Goal: Information Seeking & Learning: Learn about a topic

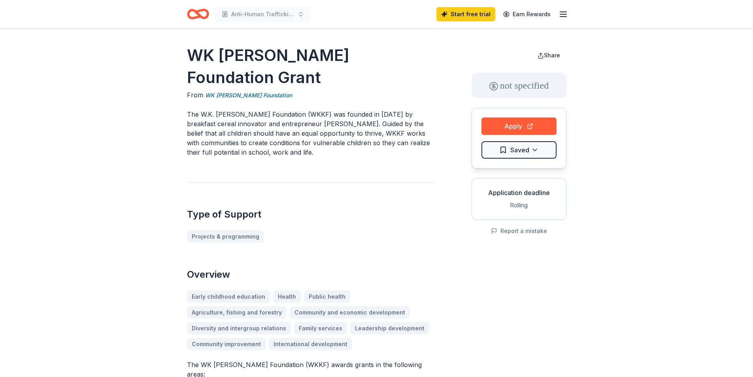
drag, startPoint x: 401, startPoint y: 191, endPoint x: 669, endPoint y: 131, distance: 274.9
click at [547, 60] on button "Share" at bounding box center [548, 55] width 35 height 16
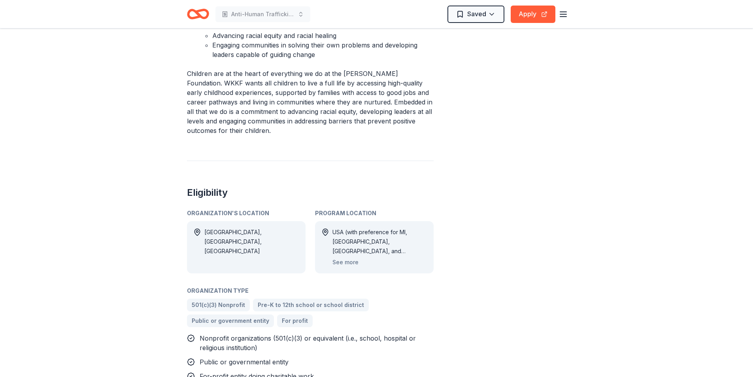
scroll to position [593, 0]
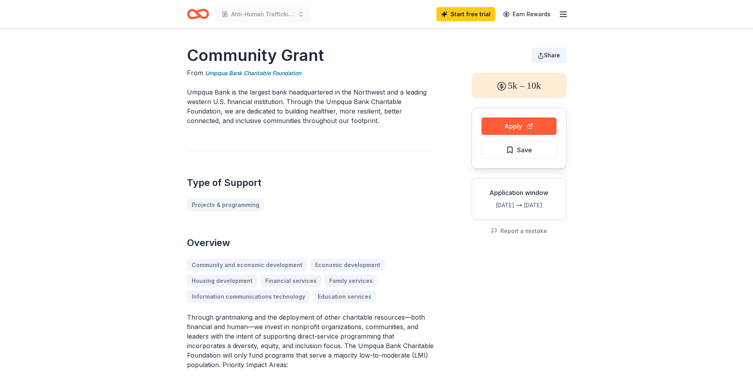
click at [544, 61] on button "Share" at bounding box center [548, 55] width 35 height 16
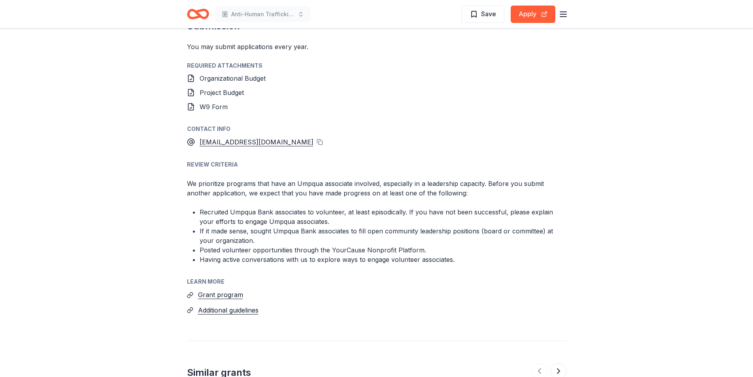
scroll to position [988, 0]
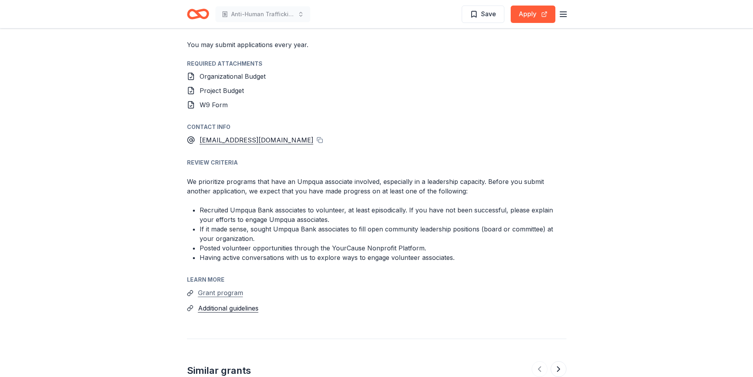
click at [206, 287] on button "Grant program" at bounding box center [220, 292] width 45 height 10
click at [229, 303] on button "Additional guidelines" at bounding box center [228, 308] width 60 height 10
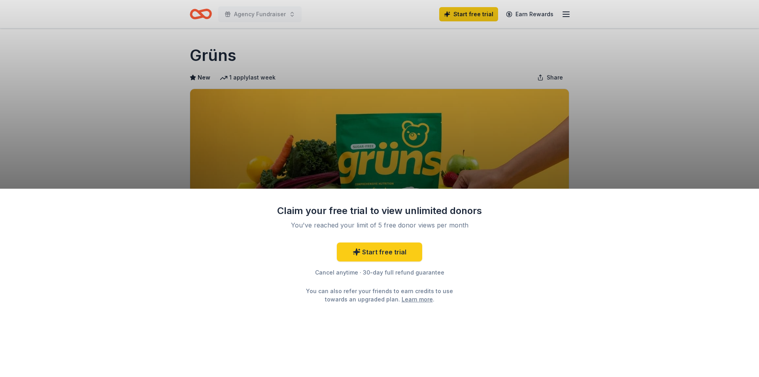
click at [595, 250] on div "Claim your free trial to view unlimited donors You've reached your limit of 5 f…" at bounding box center [379, 282] width 759 height 188
